Goal: Task Accomplishment & Management: Use online tool/utility

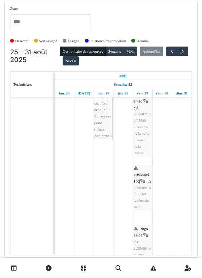
scroll to position [363, 0]
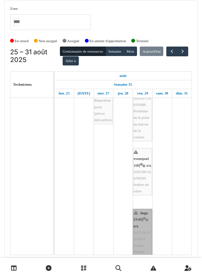
click at [142, 227] on link "hugo 53-65 | n/a 2025/08/146/06671 plaque d'égout devant Hugo 53" at bounding box center [142, 242] width 19 height 67
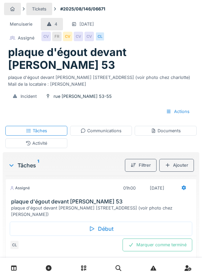
click at [103, 222] on div "Début" at bounding box center [101, 229] width 183 height 14
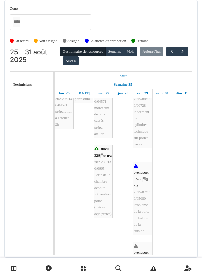
scroll to position [269, 0]
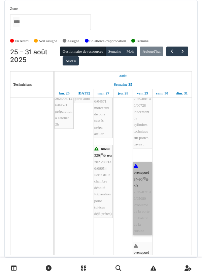
click at [142, 198] on link "evenepoel 94-96 | n/a 2025/07/146/05680 Problème de la porte du balcon de la cu…" at bounding box center [142, 198] width 19 height 73
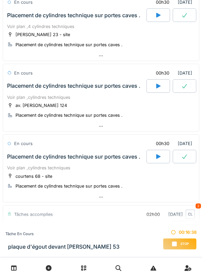
scroll to position [136, 0]
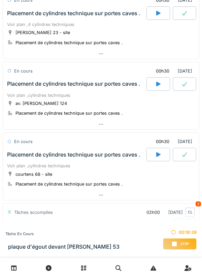
click at [110, 126] on div at bounding box center [101, 124] width 196 height 10
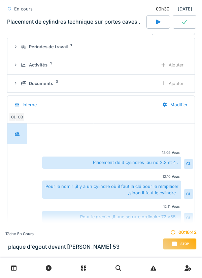
scroll to position [288, 0]
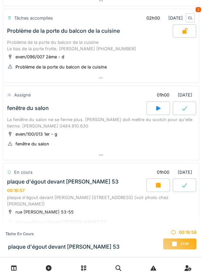
scroll to position [368, 0]
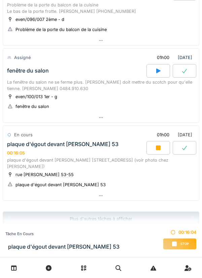
click at [100, 120] on div at bounding box center [101, 118] width 196 height 10
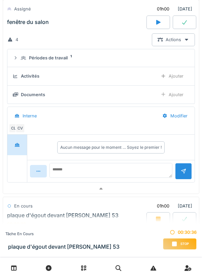
scroll to position [522, 0]
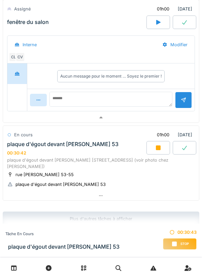
click at [103, 194] on icon at bounding box center [100, 196] width 5 height 4
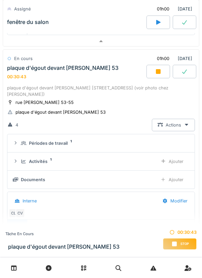
scroll to position [621, 0]
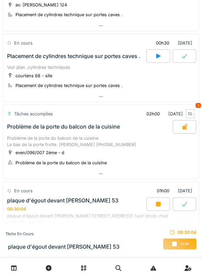
scroll to position [291, 0]
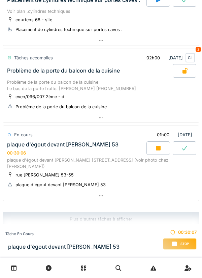
click at [105, 191] on div at bounding box center [101, 196] width 196 height 10
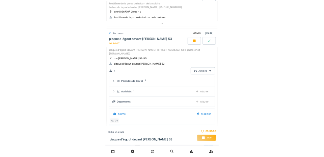
scroll to position [389, 0]
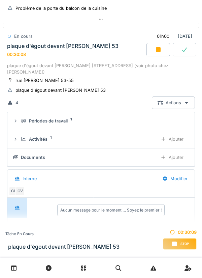
click at [175, 152] on div "Ajouter" at bounding box center [172, 157] width 34 height 12
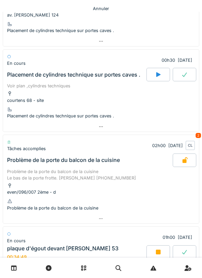
scroll to position [291, 0]
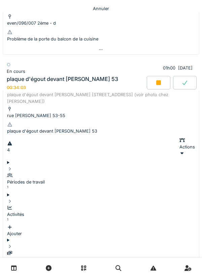
scroll to position [445, 0]
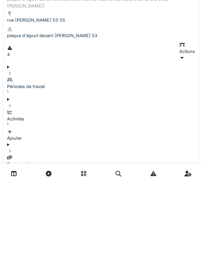
scroll to position [8, 0]
type textarea "**********"
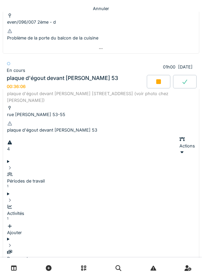
click at [60, 156] on div "Documents 1" at bounding box center [101, 259] width 188 height 20
click at [176, 156] on div "Ajouter" at bounding box center [101, 229] width 188 height 13
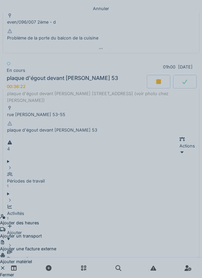
click at [56, 156] on div "Ajouter un transport" at bounding box center [28, 232] width 56 height 13
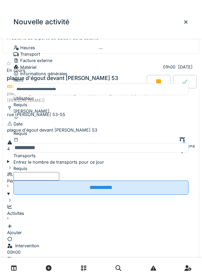
click at [35, 156] on label "Entrez le nombre de transports pour ce jour" at bounding box center [58, 162] width 91 height 6
click at [35, 156] on input "Entrez le nombre de transports pour ce jour" at bounding box center [36, 176] width 46 height 8
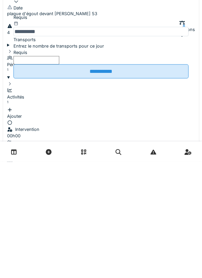
type input "*"
click at [107, 156] on input "**********" at bounding box center [100, 187] width 175 height 14
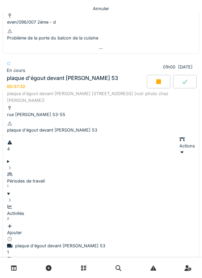
click at [178, 156] on div "Ajouter" at bounding box center [101, 229] width 188 height 13
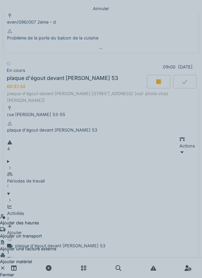
click at [56, 156] on div "Ajouter matériel" at bounding box center [28, 258] width 56 height 13
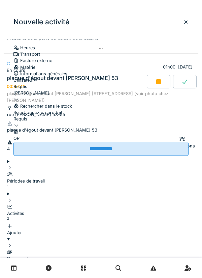
click at [41, 122] on div at bounding box center [100, 122] width 175 height 0
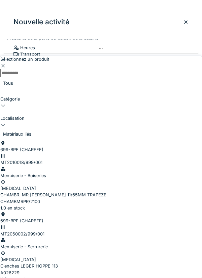
scroll to position [109, 0]
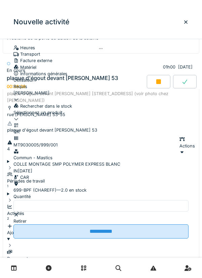
scroll to position [0, 0]
click at [99, 156] on input "**********" at bounding box center [100, 231] width 175 height 14
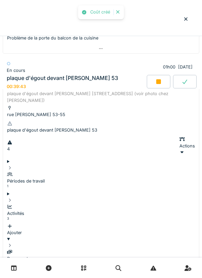
scroll to position [0, 0]
click at [50, 156] on div "Activités 3" at bounding box center [101, 213] width 188 height 20
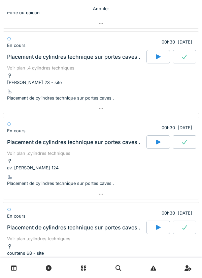
scroll to position [122, 0]
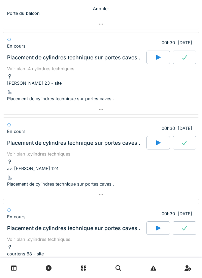
click at [99, 156] on icon at bounding box center [100, 195] width 5 height 4
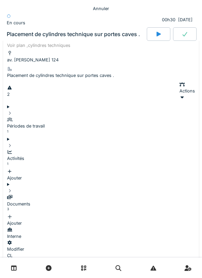
scroll to position [229, 0]
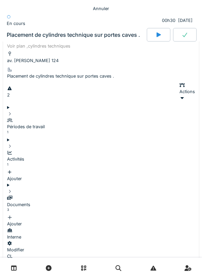
click at [59, 156] on div "Documents 3" at bounding box center [101, 205] width 188 height 20
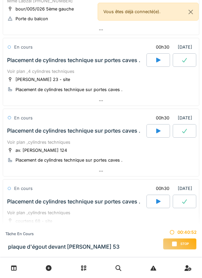
scroll to position [91, 0]
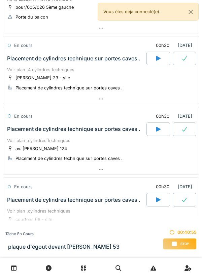
click at [106, 170] on div at bounding box center [101, 170] width 196 height 10
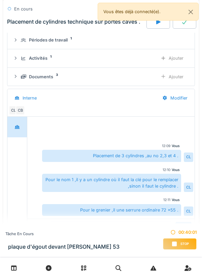
scroll to position [244, 0]
click at [172, 61] on div "Ajouter" at bounding box center [172, 58] width 34 height 12
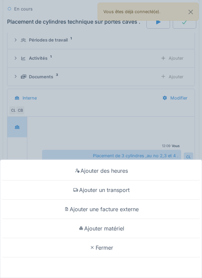
click at [117, 230] on div "Ajouter matériel" at bounding box center [101, 228] width 199 height 19
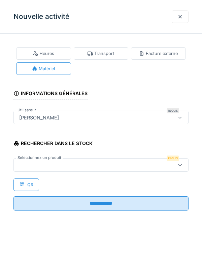
click at [54, 165] on div at bounding box center [90, 164] width 147 height 7
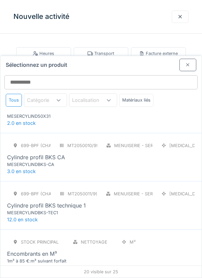
scroll to position [317, 0]
click at [56, 209] on div "MESERCYLINDBKS-TEC1" at bounding box center [47, 212] width 81 height 6
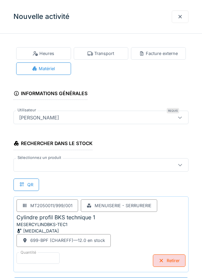
click at [180, 16] on div at bounding box center [180, 16] width 5 height 6
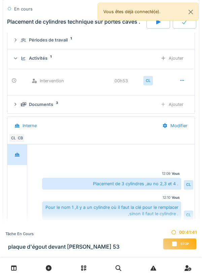
click at [60, 106] on div "Documents 3" at bounding box center [87, 104] width 132 height 6
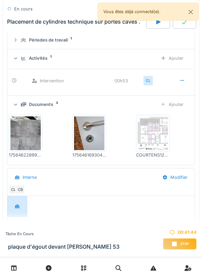
click at [157, 133] on img at bounding box center [153, 133] width 30 height 34
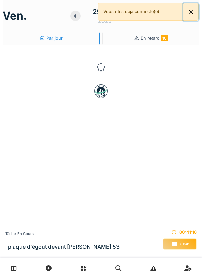
click at [195, 12] on button "Close" at bounding box center [190, 12] width 15 height 18
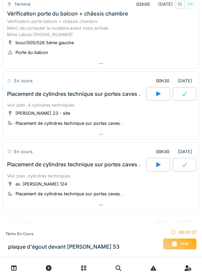
scroll to position [57, 0]
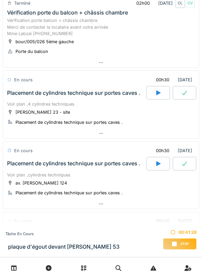
click at [103, 204] on icon at bounding box center [100, 204] width 5 height 4
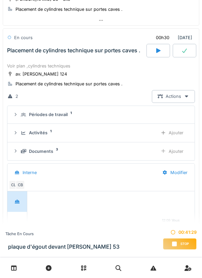
scroll to position [171, 0]
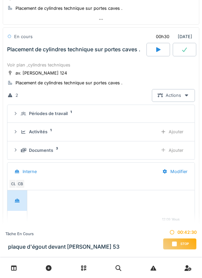
click at [53, 150] on div "Documents 3" at bounding box center [87, 150] width 132 height 6
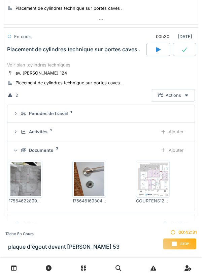
click at [31, 176] on img at bounding box center [25, 179] width 30 height 34
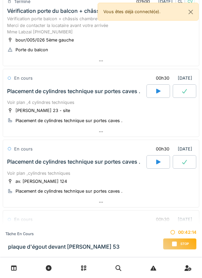
scroll to position [59, 0]
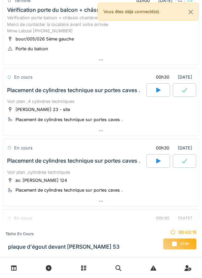
click at [104, 202] on div at bounding box center [101, 201] width 196 height 10
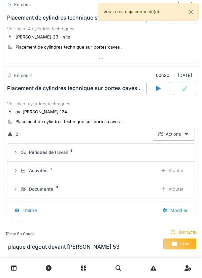
scroll to position [171, 0]
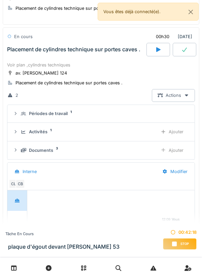
click at [174, 131] on div "Ajouter" at bounding box center [172, 131] width 34 height 12
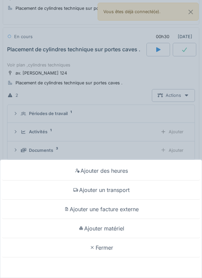
click at [121, 229] on div "Ajouter matériel" at bounding box center [101, 228] width 199 height 19
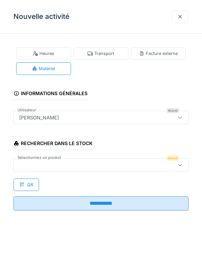
click at [53, 161] on div at bounding box center [90, 164] width 147 height 7
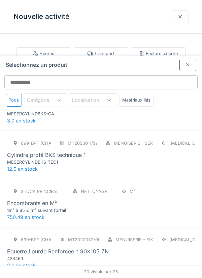
scroll to position [349, 0]
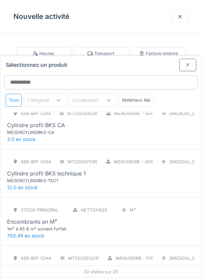
click at [64, 169] on div "Cylindre profil BKS technique 1" at bounding box center [46, 173] width 79 height 8
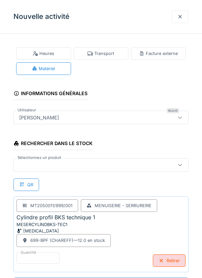
scroll to position [0, 0]
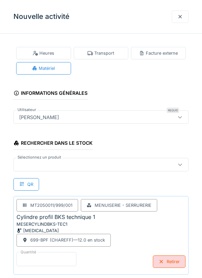
click at [36, 257] on input "*" at bounding box center [47, 259] width 60 height 14
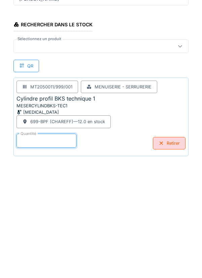
scroll to position [35, 0]
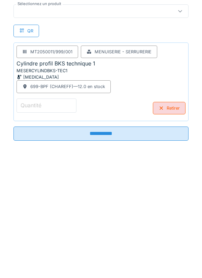
type input "*"
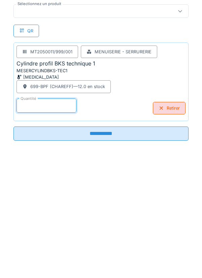
type input "*"
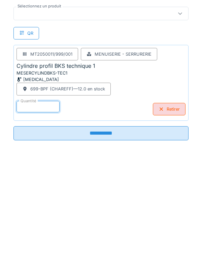
click at [104, 253] on input "**********" at bounding box center [100, 252] width 175 height 14
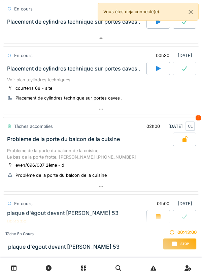
scroll to position [506, 0]
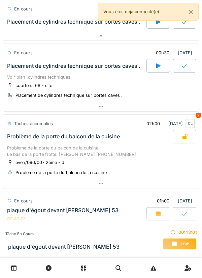
click at [102, 107] on icon at bounding box center [100, 106] width 5 height 4
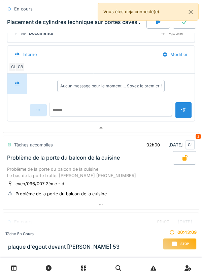
scroll to position [640, 0]
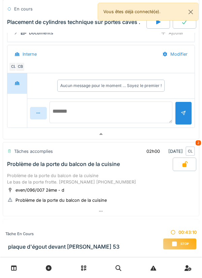
click at [80, 109] on textarea at bounding box center [111, 113] width 123 height 22
type textarea "**********"
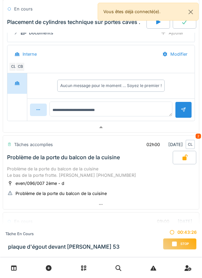
click at [184, 113] on div at bounding box center [183, 110] width 5 height 6
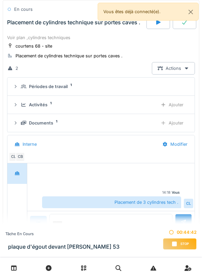
scroll to position [547, 0]
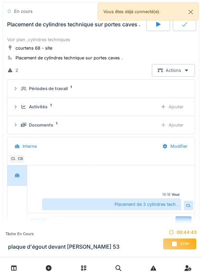
click at [170, 105] on div "Ajouter" at bounding box center [172, 107] width 34 height 12
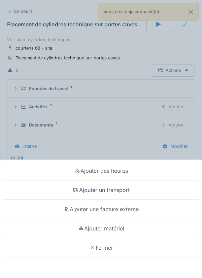
click at [120, 230] on div "Ajouter matériel" at bounding box center [101, 228] width 199 height 19
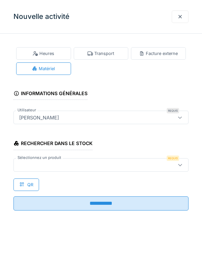
click at [51, 161] on div at bounding box center [100, 164] width 175 height 13
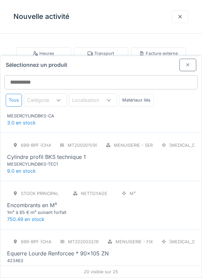
scroll to position [364, 0]
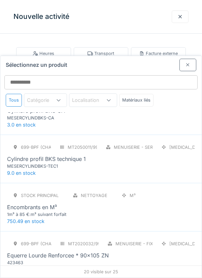
click at [53, 146] on div "699-BPF (CHAREFF) MT2050011/999/001 Menuiserie - Serrurerie PCE Cylindre profil…" at bounding box center [101, 159] width 202 height 48
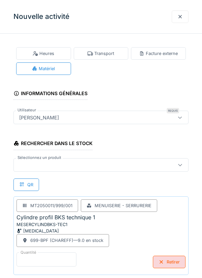
click at [39, 256] on input "*" at bounding box center [47, 259] width 60 height 14
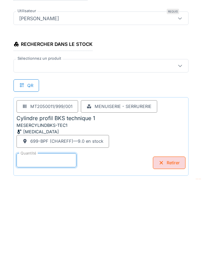
scroll to position [35, 0]
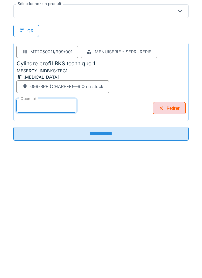
type input "*"
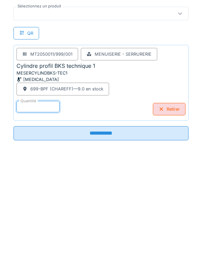
click at [107, 254] on input "**********" at bounding box center [100, 252] width 175 height 14
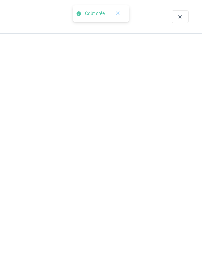
scroll to position [0, 0]
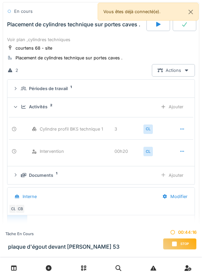
click at [49, 107] on div "Activités 2" at bounding box center [87, 107] width 132 height 6
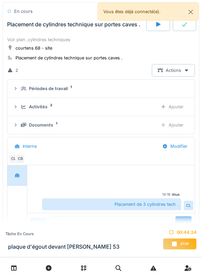
click at [47, 107] on div "Activités" at bounding box center [38, 107] width 19 height 6
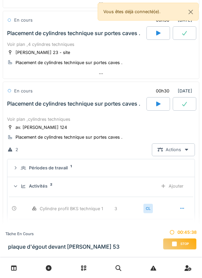
scroll to position [72, 0]
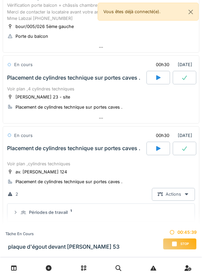
click at [99, 118] on icon at bounding box center [101, 118] width 4 height 1
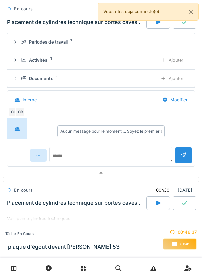
scroll to position [171, 0]
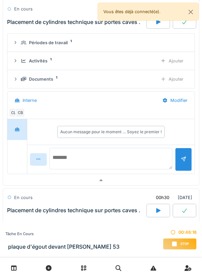
click at [76, 156] on textarea at bounding box center [111, 159] width 123 height 22
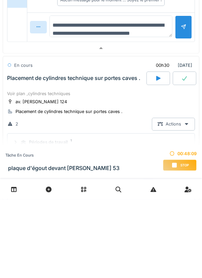
scroll to position [8, 0]
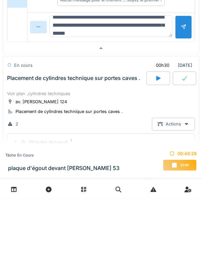
type textarea "**********"
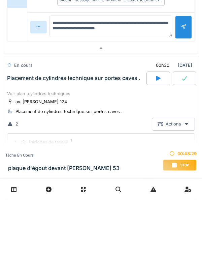
click at [183, 107] on div at bounding box center [183, 106] width 5 height 6
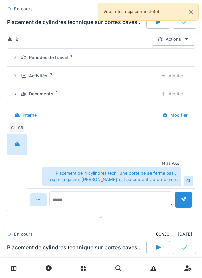
scroll to position [150, 0]
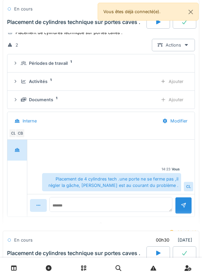
click at [41, 82] on div "Activités" at bounding box center [38, 81] width 19 height 6
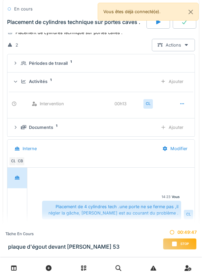
click at [176, 79] on div "Ajouter" at bounding box center [172, 81] width 34 height 12
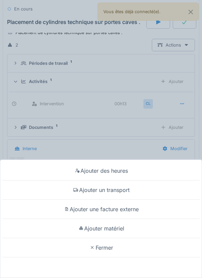
click at [121, 231] on div "Ajouter matériel" at bounding box center [101, 228] width 199 height 19
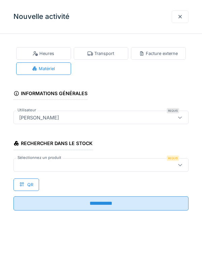
click at [51, 165] on div at bounding box center [90, 164] width 147 height 7
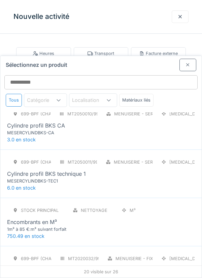
scroll to position [350, 0]
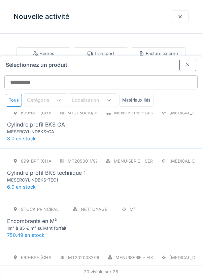
click at [49, 177] on div "MESERCYLINDBKS-TEC1" at bounding box center [47, 180] width 81 height 6
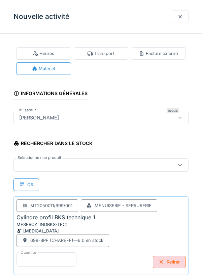
click at [33, 257] on input "*" at bounding box center [47, 259] width 60 height 14
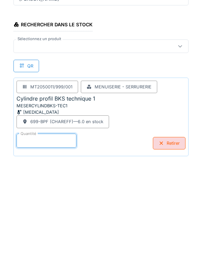
scroll to position [35, 0]
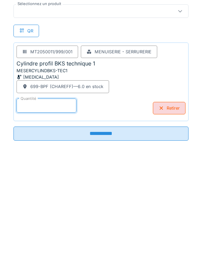
type input "*"
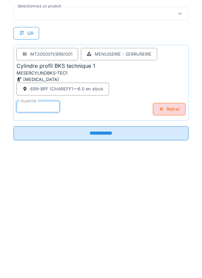
click at [99, 251] on input "**********" at bounding box center [100, 252] width 175 height 14
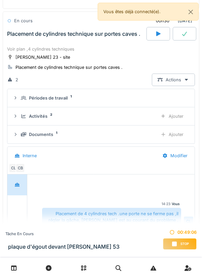
scroll to position [111, 0]
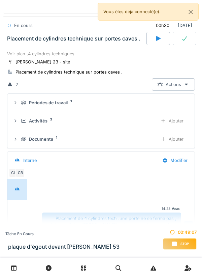
click at [52, 119] on sup "2" at bounding box center [51, 119] width 2 height 0
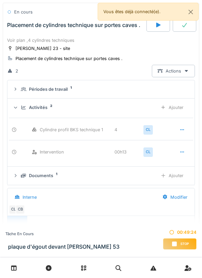
scroll to position [127, 0]
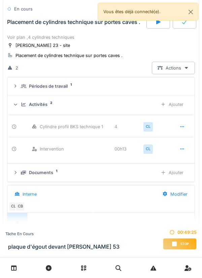
click at [55, 174] on div "Documents 1" at bounding box center [87, 172] width 132 height 6
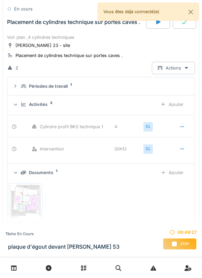
click at [25, 202] on img at bounding box center [25, 202] width 30 height 34
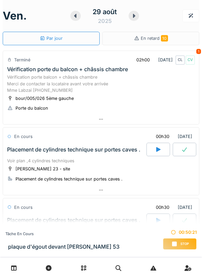
click at [181, 243] on span "Stop" at bounding box center [185, 244] width 8 height 5
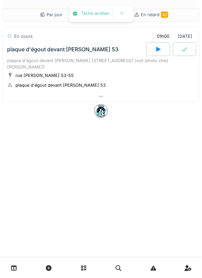
click at [180, 243] on div "Par jour En retard 10 En cours 01h00 [DATE] plaque d'égout devant [PERSON_NAME]…" at bounding box center [101, 139] width 202 height 278
click at [98, 91] on div at bounding box center [101, 96] width 196 height 10
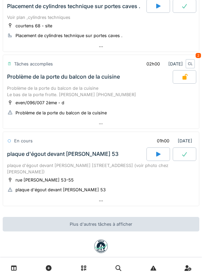
scroll to position [290, 0]
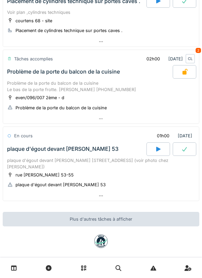
click at [98, 194] on icon at bounding box center [100, 196] width 5 height 4
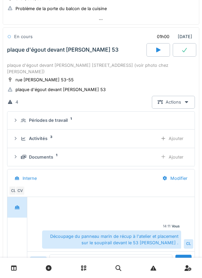
scroll to position [389, 0]
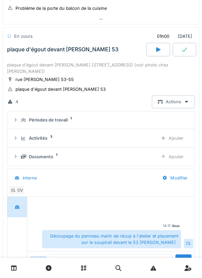
click at [60, 135] on div "Activités 3" at bounding box center [87, 138] width 132 height 6
